Goal: Find contact information: Find contact information

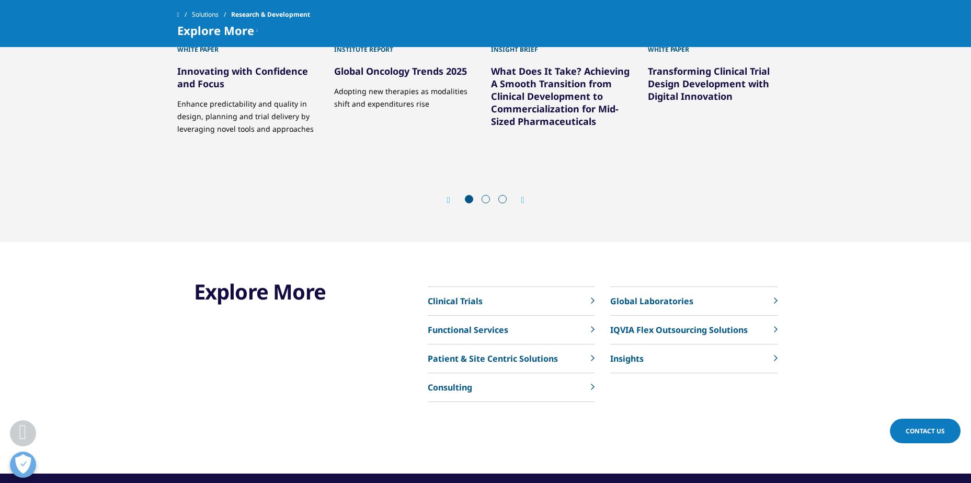
scroll to position [3555, 0]
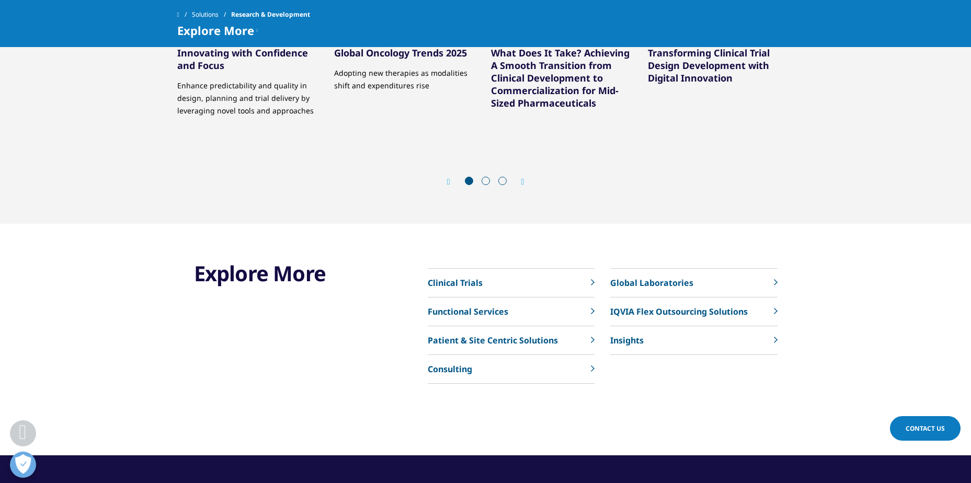
click at [450, 363] on p "Consulting" at bounding box center [450, 369] width 44 height 13
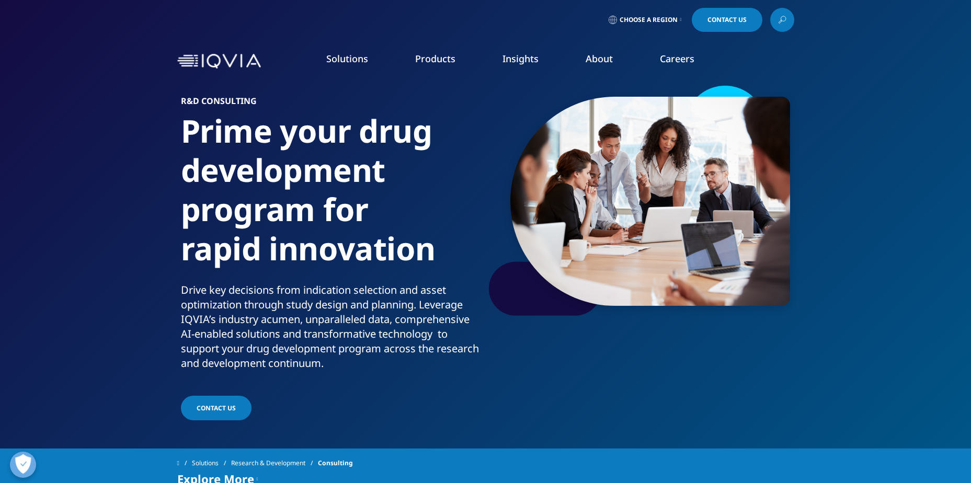
click at [607, 53] on link "About" at bounding box center [598, 58] width 27 height 13
click at [549, 223] on link "Our Locations" at bounding box center [624, 219] width 232 height 11
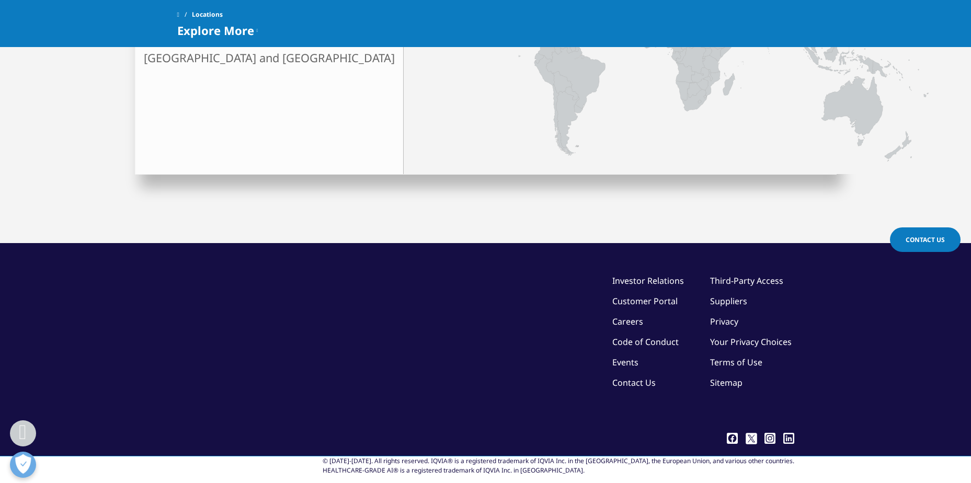
scroll to position [478, 0]
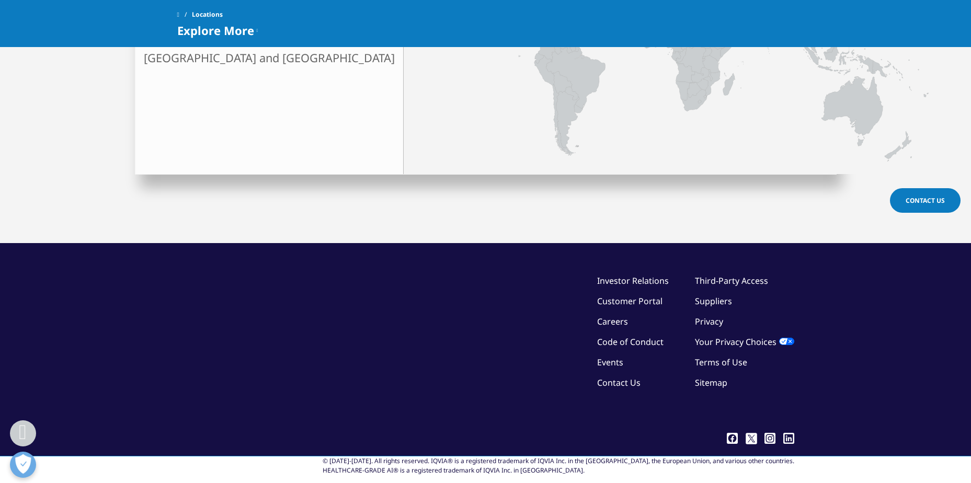
click at [618, 377] on link "Contact Us" at bounding box center [618, 382] width 43 height 11
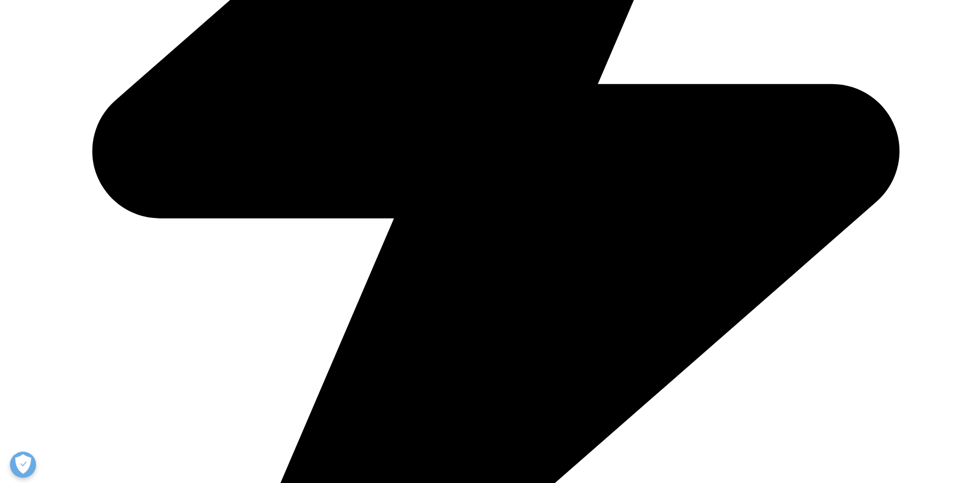
scroll to position [680, 0]
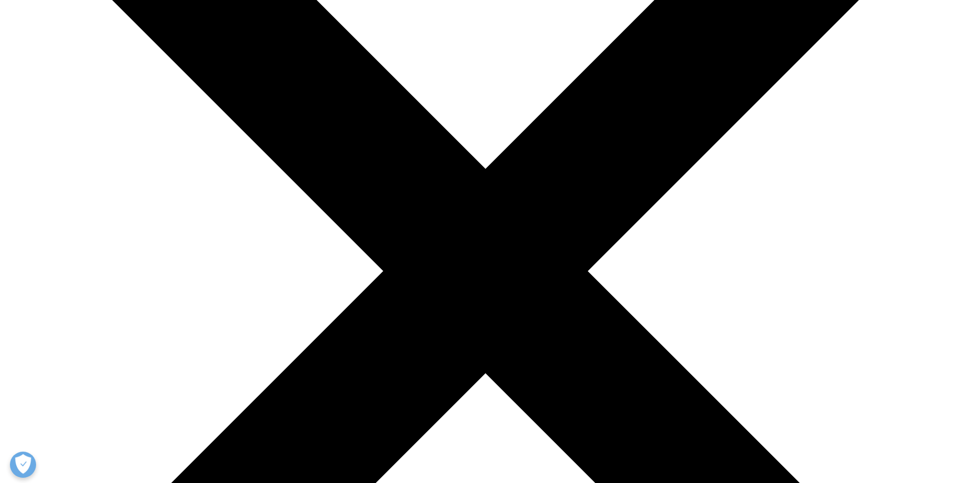
scroll to position [112, 0]
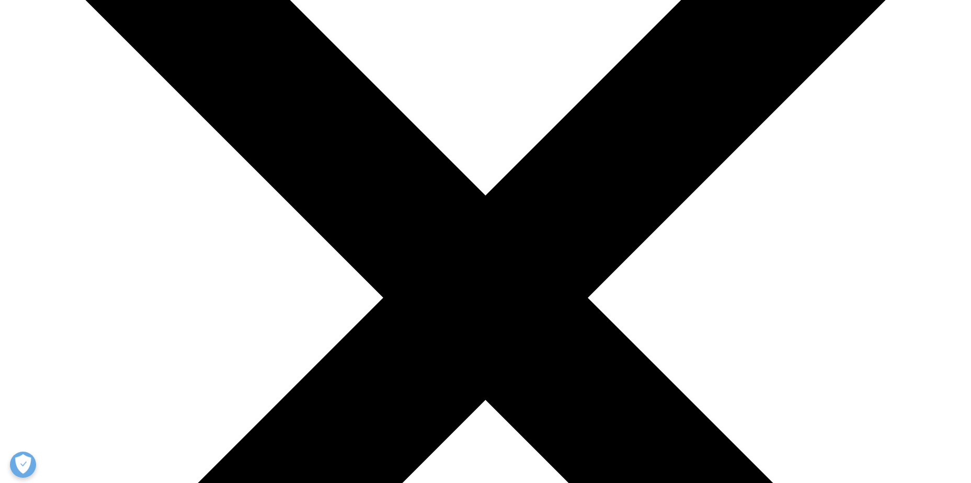
scroll to position [217, 0]
